Goal: Entertainment & Leisure: Consume media (video, audio)

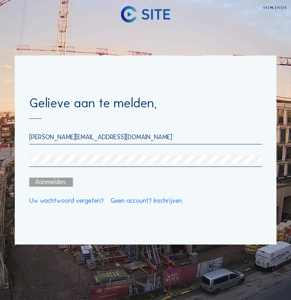
type input "[PERSON_NAME][EMAIL_ADDRESS][DOMAIN_NAME]"
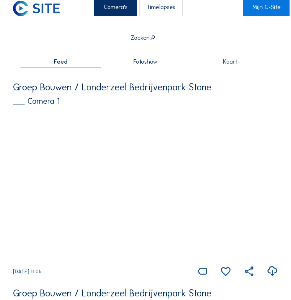
scroll to position [4, 0]
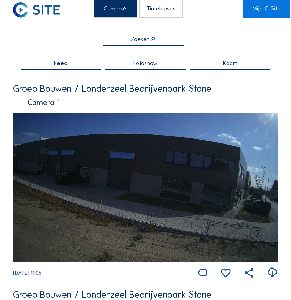
click at [153, 64] on span "Fotoshow" at bounding box center [146, 63] width 24 height 6
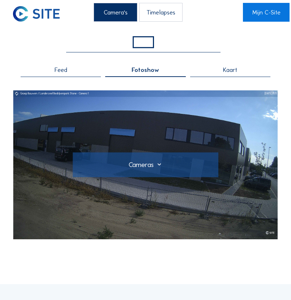
click at [160, 164] on div at bounding box center [146, 165] width 140 height 8
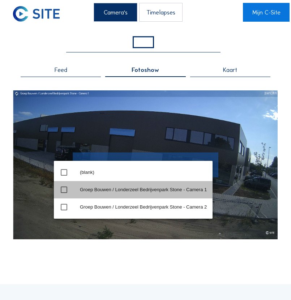
click at [145, 190] on div "Groep Bouwen / Londerzeel Bedrijvenpark Stone - Camera 1" at bounding box center [143, 190] width 127 height 6
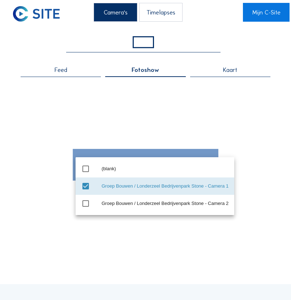
click at [85, 186] on icon "check_box" at bounding box center [85, 186] width 9 height 9
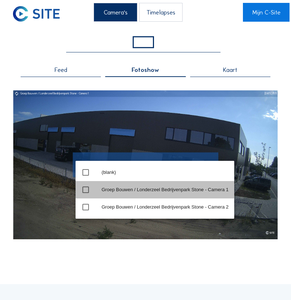
click at [85, 190] on icon "check_box_outline_blank" at bounding box center [85, 190] width 9 height 9
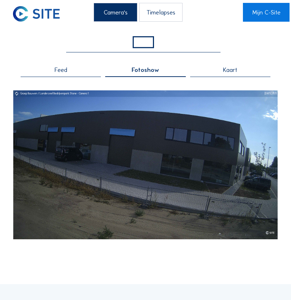
click at [226, 68] on span "Kaart" at bounding box center [230, 70] width 14 height 6
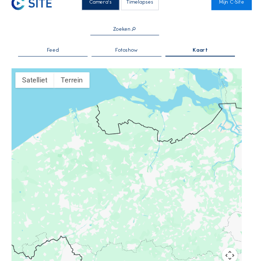
scroll to position [8, 0]
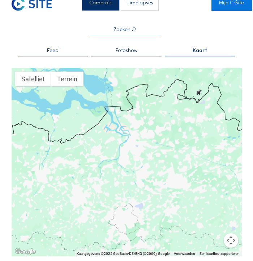
drag, startPoint x: 194, startPoint y: 164, endPoint x: 87, endPoint y: 169, distance: 107.3
click at [87, 170] on div at bounding box center [127, 162] width 231 height 189
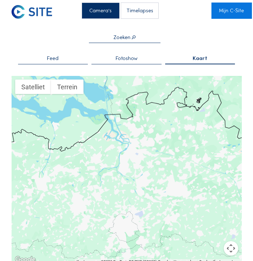
scroll to position [0, 0]
click at [140, 10] on div "Timelapses" at bounding box center [140, 11] width 38 height 16
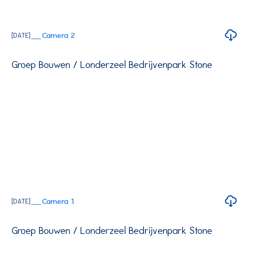
scroll to position [871, 0]
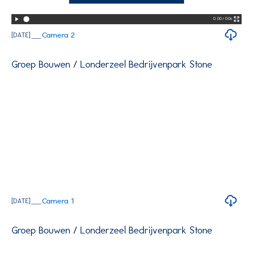
click at [17, 24] on icon at bounding box center [16, 19] width 7 height 8
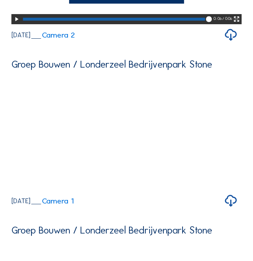
click at [17, 24] on icon at bounding box center [16, 19] width 7 height 8
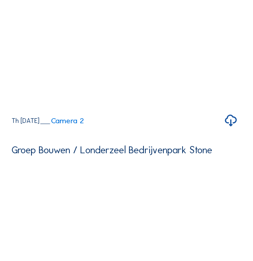
scroll to position [1283, 0]
drag, startPoint x: 211, startPoint y: 89, endPoint x: 207, endPoint y: 89, distance: 4.0
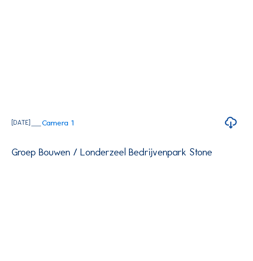
scroll to position [1453, 0]
